Goal: Find contact information: Find contact information

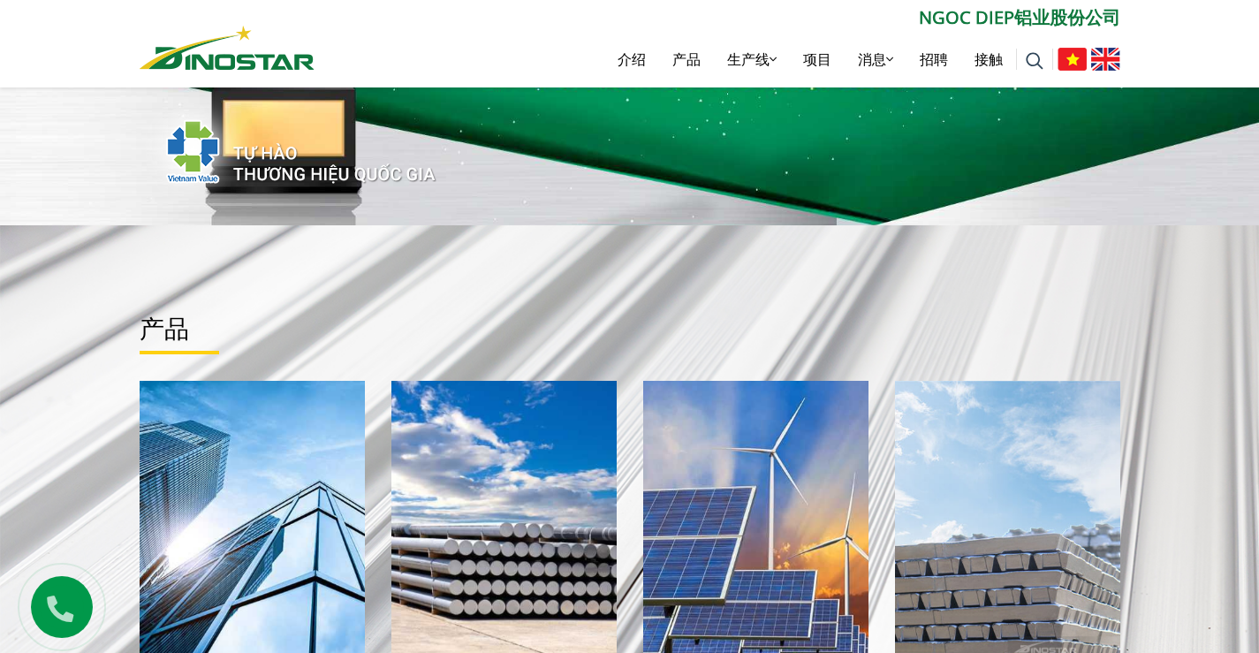
scroll to position [88, 0]
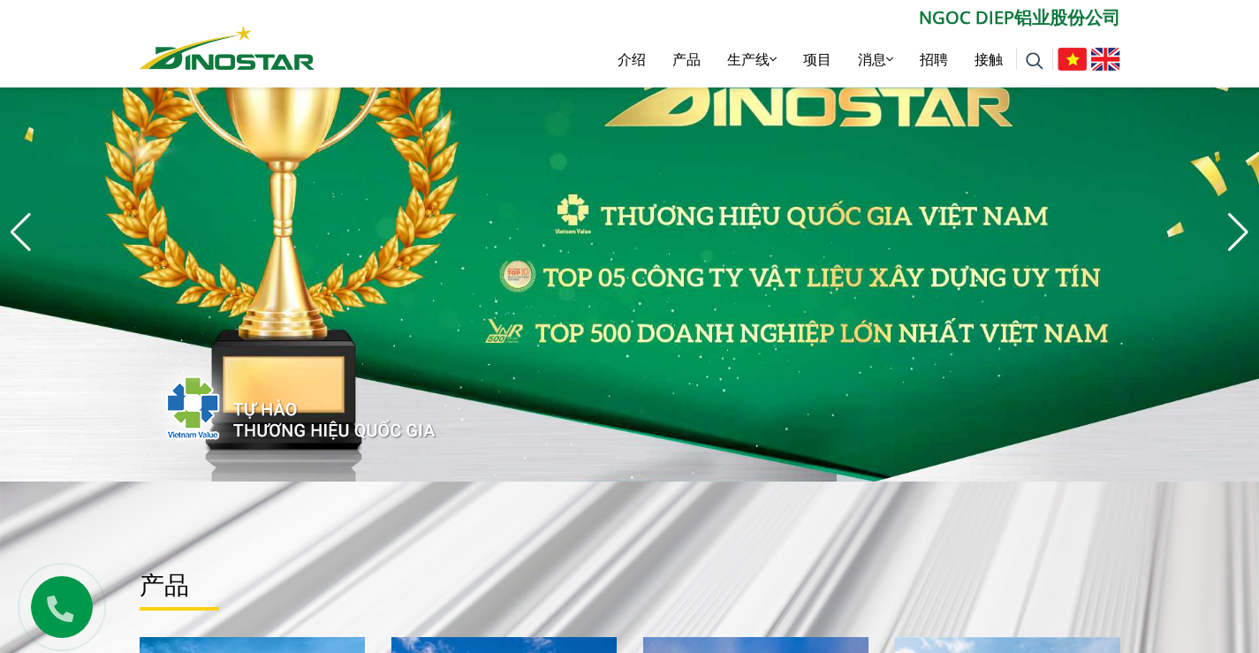
click at [1103, 57] on img at bounding box center [1105, 59] width 29 height 23
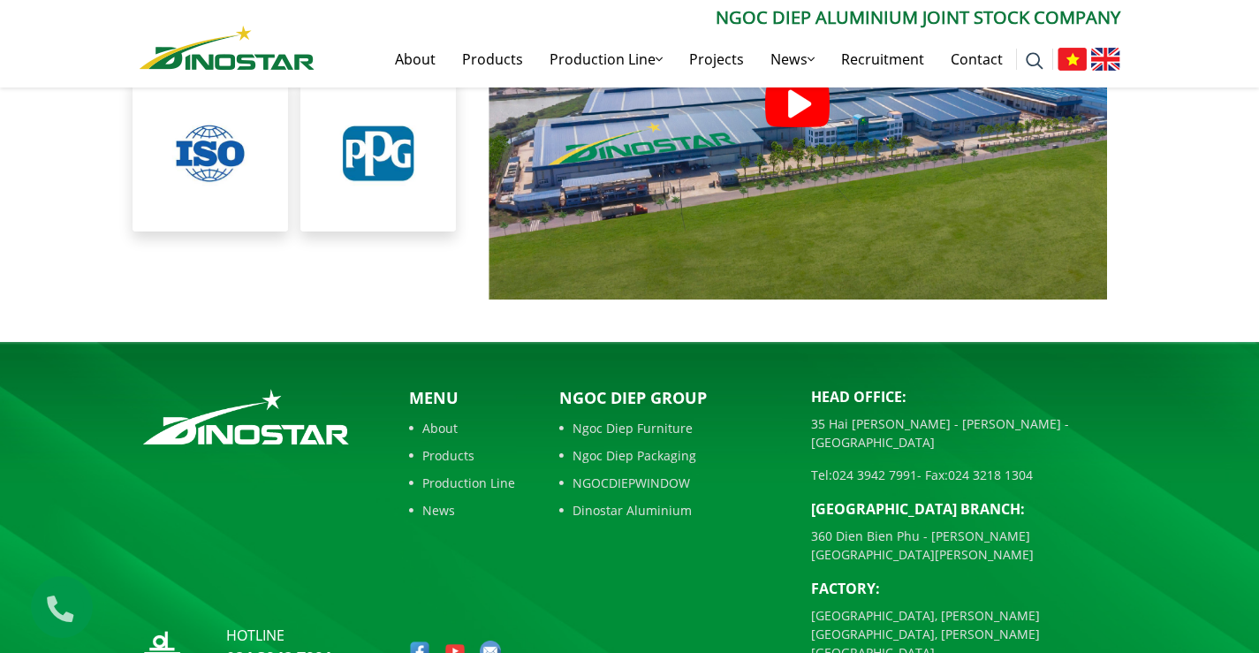
scroll to position [3985, 0]
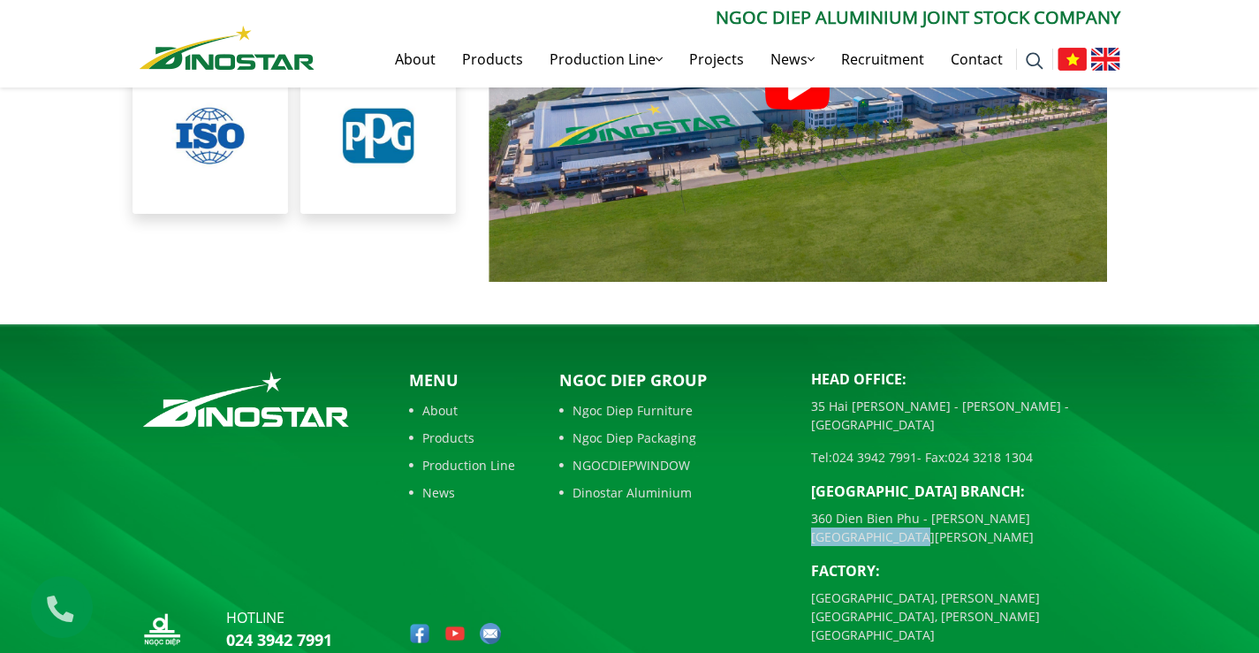
drag, startPoint x: 1004, startPoint y: 489, endPoint x: 1103, endPoint y: 489, distance: 99.8
click at [1103, 509] on p "360 Dien Bien Phu - [PERSON_NAME][GEOGRAPHIC_DATA][PERSON_NAME]" at bounding box center [965, 527] width 309 height 37
copy p "Ho Chi Minh city"
click at [981, 44] on link "Contact" at bounding box center [976, 59] width 79 height 57
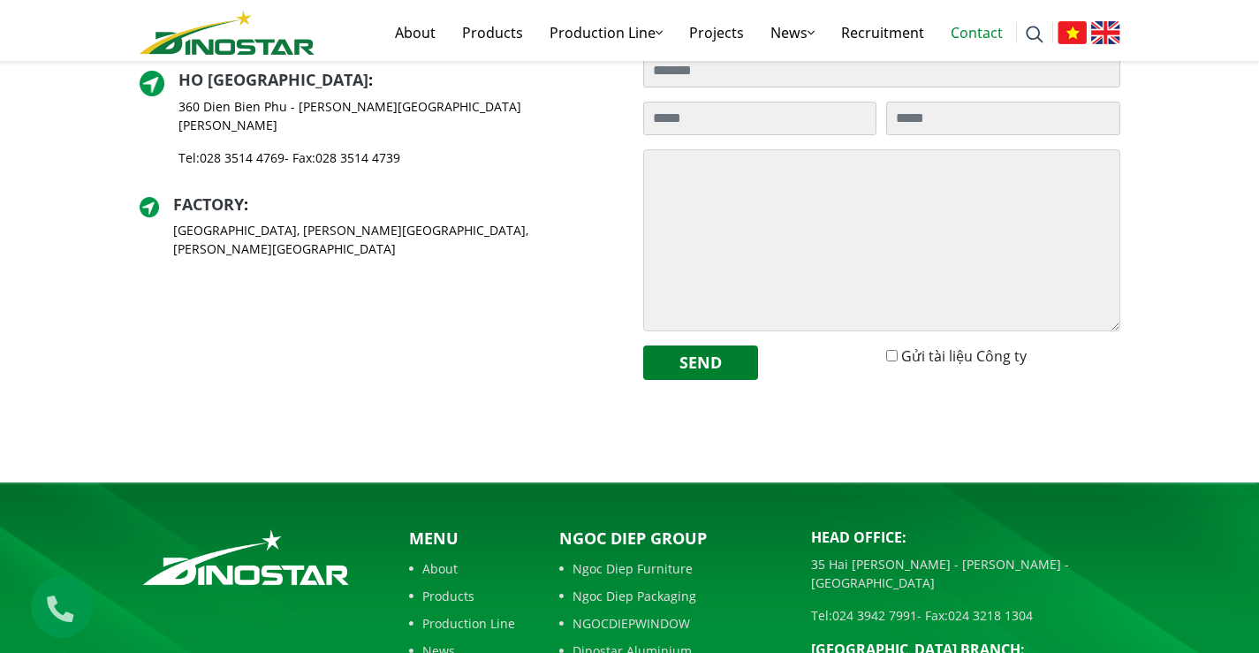
scroll to position [618, 0]
